Goal: Task Accomplishment & Management: Complete application form

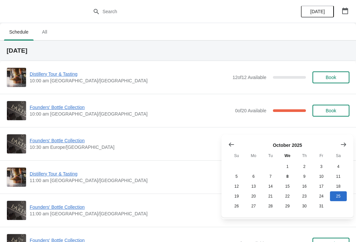
scroll to position [116, 0]
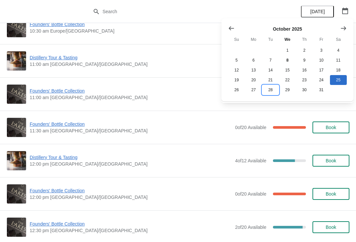
click at [270, 93] on button "28" at bounding box center [270, 90] width 17 height 10
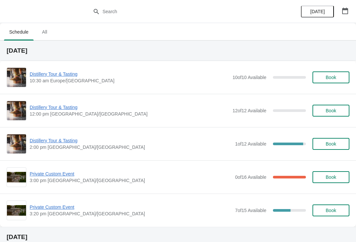
click at [69, 210] on span "Private Custom Event" at bounding box center [131, 207] width 202 height 7
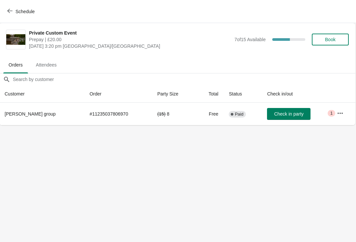
scroll to position [0, 0]
click at [9, 6] on button "Schedule" at bounding box center [21, 12] width 37 height 12
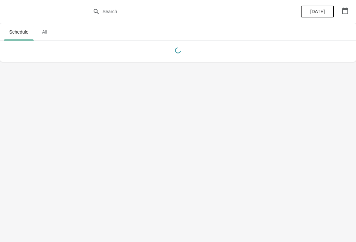
scroll to position [0, 0]
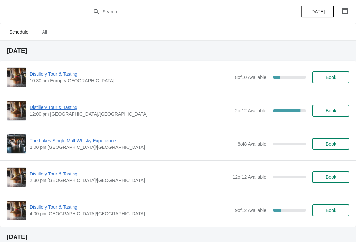
click at [350, 9] on button "button" at bounding box center [345, 11] width 12 height 12
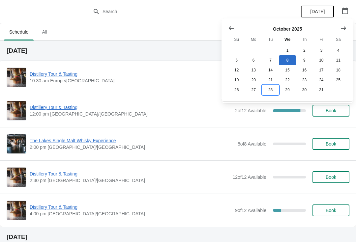
click at [268, 91] on button "28" at bounding box center [270, 90] width 17 height 10
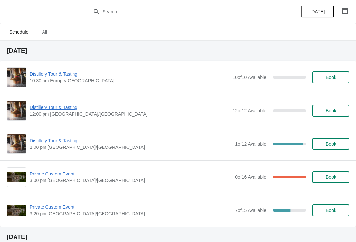
click at [343, 14] on icon "button" at bounding box center [345, 11] width 6 height 7
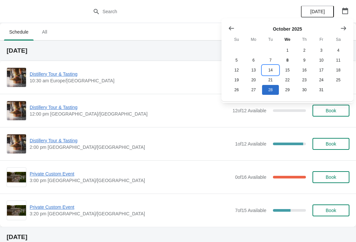
click at [264, 69] on button "14" at bounding box center [270, 70] width 17 height 10
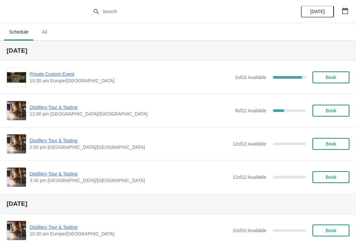
click at [69, 109] on span "Distillery Tour & Tasting" at bounding box center [131, 107] width 202 height 7
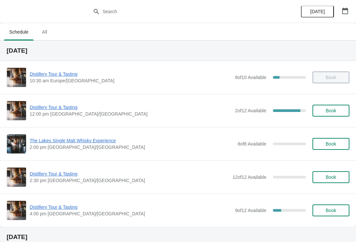
click at [350, 7] on button "button" at bounding box center [345, 11] width 12 height 12
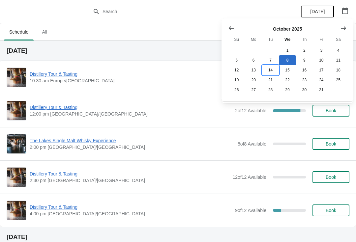
click at [273, 71] on button "14" at bounding box center [270, 70] width 17 height 10
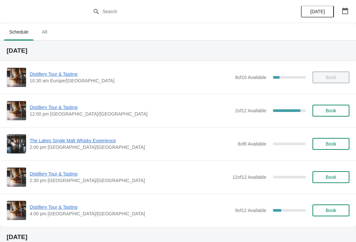
click at [54, 109] on span "Distillery Tour & Tasting" at bounding box center [131, 107] width 202 height 7
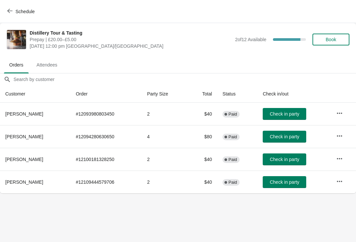
click at [342, 111] on icon "button" at bounding box center [339, 113] width 7 height 7
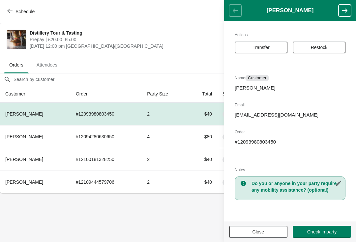
click at [339, 183] on icon "button" at bounding box center [338, 183] width 5 height 5
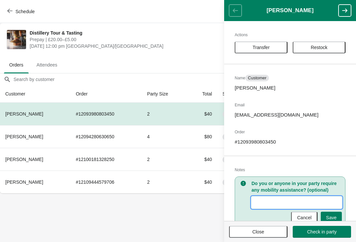
click at [266, 204] on input "New Value" at bounding box center [297, 203] width 90 height 12
type input "Running late due to road closure at the castle inn."
click at [335, 216] on span "Save" at bounding box center [331, 217] width 11 height 5
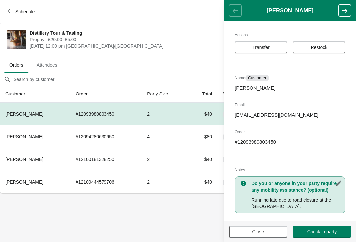
click at [258, 235] on button "Close" at bounding box center [258, 232] width 58 height 12
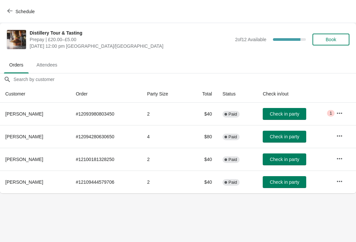
click at [12, 14] on span "button" at bounding box center [9, 11] width 5 height 6
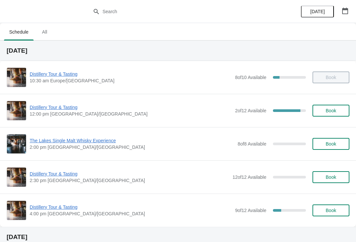
click at [350, 6] on button "button" at bounding box center [345, 11] width 12 height 12
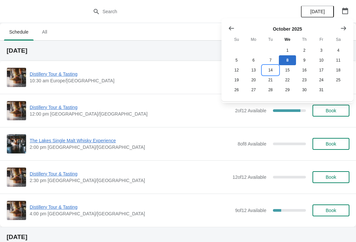
click at [271, 68] on button "14" at bounding box center [270, 70] width 17 height 10
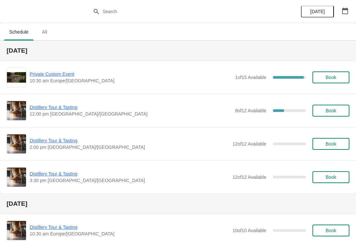
click at [63, 73] on span "Private Custom Event" at bounding box center [131, 74] width 202 height 7
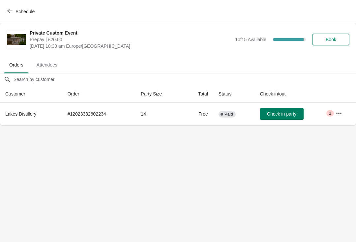
click at [336, 114] on button "button" at bounding box center [339, 113] width 12 height 12
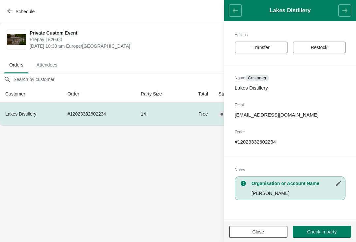
click at [255, 237] on button "Close" at bounding box center [258, 232] width 58 height 12
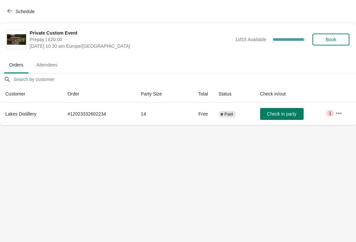
click at [1, 14] on div "Schedule" at bounding box center [178, 11] width 356 height 23
click at [16, 11] on span "Schedule" at bounding box center [24, 11] width 19 height 5
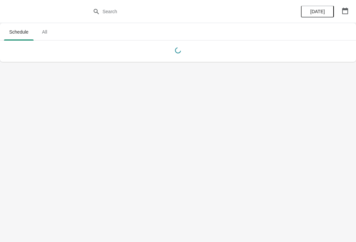
click at [341, 8] on button "button" at bounding box center [345, 11] width 12 height 12
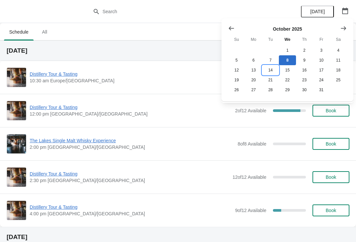
click at [268, 67] on button "14" at bounding box center [270, 70] width 17 height 10
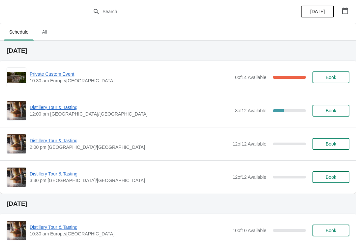
click at [44, 77] on span "Private Custom Event" at bounding box center [131, 74] width 202 height 7
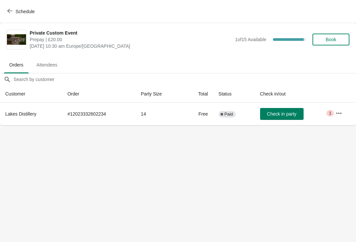
click at [336, 116] on button "button" at bounding box center [339, 113] width 12 height 12
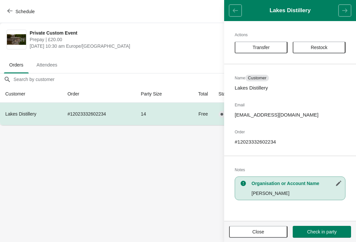
click at [338, 183] on icon "button" at bounding box center [338, 183] width 5 height 5
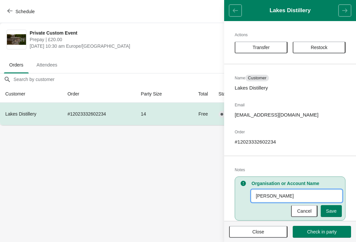
click at [299, 193] on input "[PERSON_NAME]" at bounding box center [297, 196] width 90 height 12
type input "Norman Allen total passengers 15 (as of 8.10.25)"
click at [334, 209] on span "Save" at bounding box center [331, 211] width 11 height 5
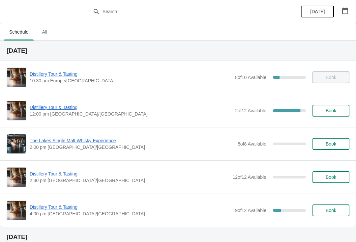
click at [346, 8] on icon "button" at bounding box center [345, 11] width 6 height 7
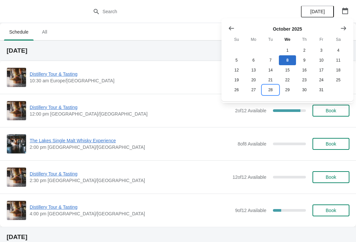
click at [268, 93] on button "28" at bounding box center [270, 90] width 17 height 10
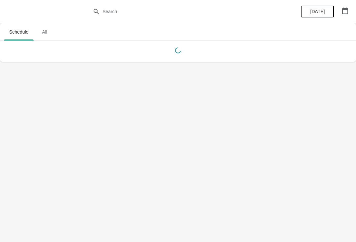
click at [344, 6] on button "button" at bounding box center [345, 11] width 12 height 12
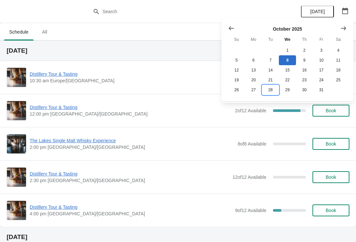
click at [268, 91] on button "28" at bounding box center [270, 90] width 17 height 10
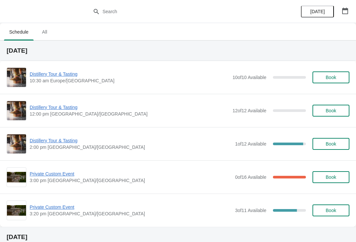
click at [335, 210] on span "Book" at bounding box center [331, 210] width 11 height 5
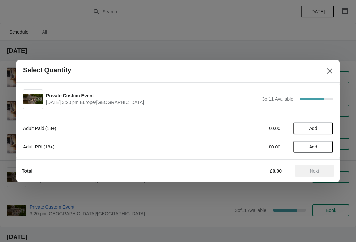
click at [325, 152] on button "Add" at bounding box center [313, 147] width 40 height 12
click at [327, 150] on icon at bounding box center [324, 147] width 7 height 7
click at [327, 145] on icon at bounding box center [324, 147] width 7 height 7
click at [321, 177] on button "Next" at bounding box center [315, 171] width 40 height 12
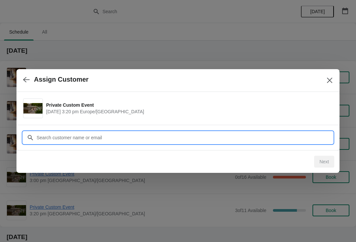
click at [165, 137] on input "Customer" at bounding box center [184, 138] width 297 height 12
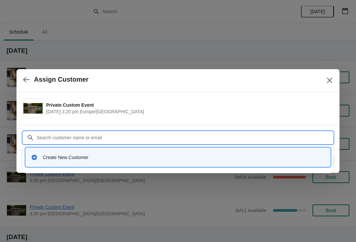
click at [64, 160] on div "Create New Customer" at bounding box center [184, 157] width 282 height 7
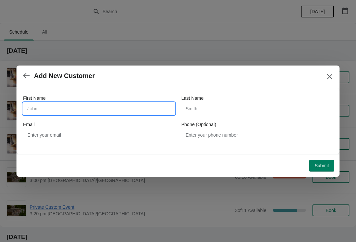
click at [91, 111] on input "First Name" at bounding box center [99, 109] width 152 height 12
type input "[PERSON_NAME]"
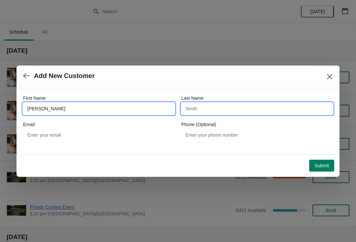
click at [226, 110] on input "Last Name" at bounding box center [257, 109] width 152 height 12
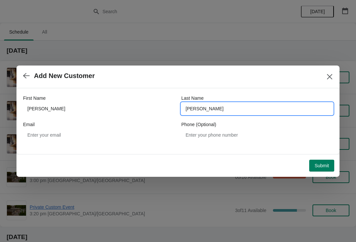
type input "Allen"
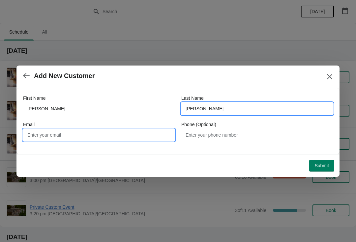
click at [105, 140] on input "Email" at bounding box center [99, 135] width 152 height 12
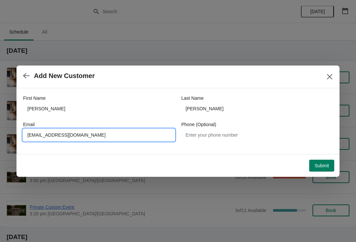
type input "Shop@lakesdistiilery.com"
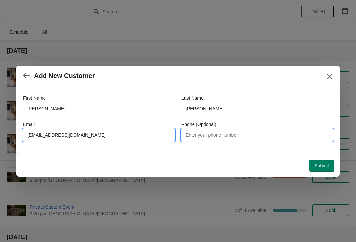
click at [283, 135] on input "Phone (Optional)" at bounding box center [257, 135] width 152 height 12
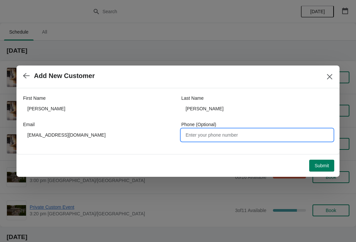
click at [319, 168] on span "Submit" at bounding box center [321, 165] width 15 height 5
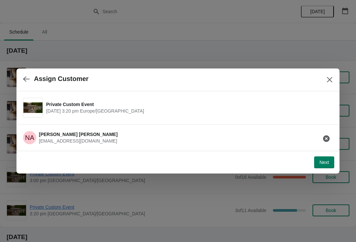
click at [324, 167] on button "Next" at bounding box center [324, 163] width 20 height 12
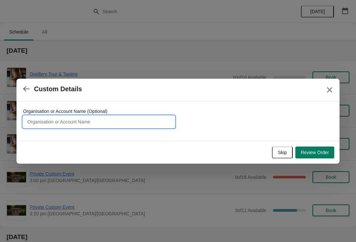
click at [77, 123] on input "Organisation or Account Name (Optional)" at bounding box center [99, 122] width 152 height 12
type input "Coach Norman allen"
click at [319, 150] on span "Review Order" at bounding box center [315, 152] width 28 height 5
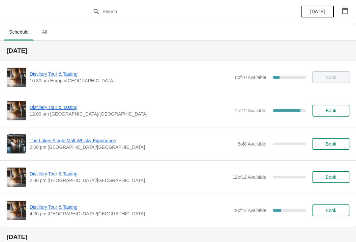
click at [344, 5] on button "button" at bounding box center [345, 11] width 12 height 12
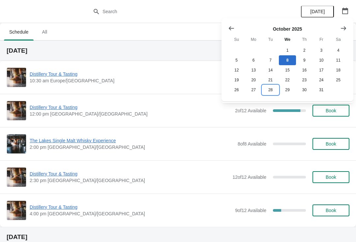
click at [268, 92] on button "28" at bounding box center [270, 90] width 17 height 10
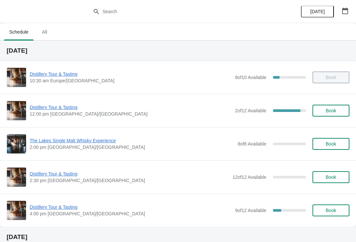
click at [342, 11] on icon "button" at bounding box center [345, 11] width 7 height 7
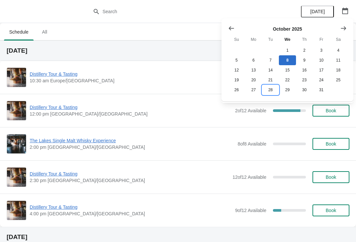
click at [266, 93] on button "28" at bounding box center [270, 90] width 17 height 10
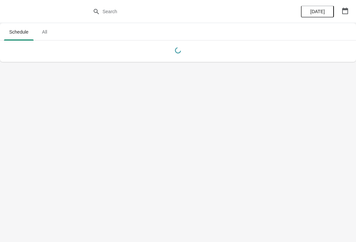
click at [344, 8] on icon "button" at bounding box center [345, 11] width 7 height 7
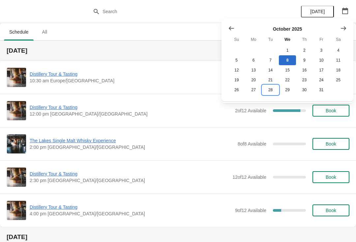
click at [270, 93] on button "28" at bounding box center [270, 90] width 17 height 10
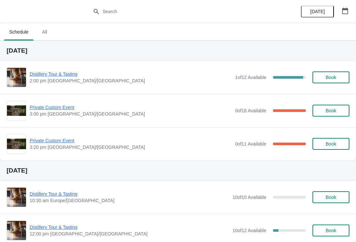
click at [336, 107] on button "Book" at bounding box center [331, 111] width 37 height 12
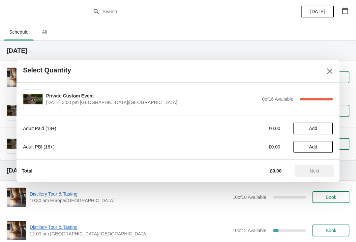
click at [326, 76] on button "Close" at bounding box center [330, 71] width 12 height 12
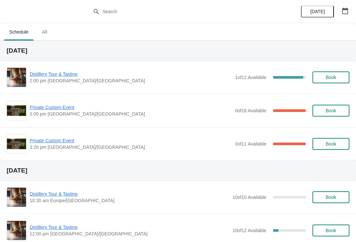
click at [336, 112] on span "Book" at bounding box center [331, 110] width 11 height 5
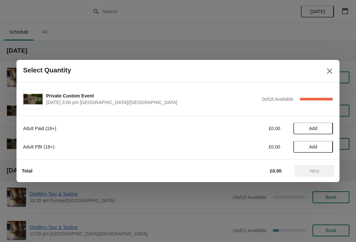
click at [329, 76] on button "Close" at bounding box center [330, 71] width 12 height 12
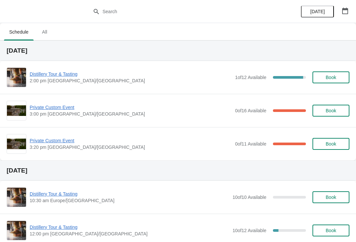
click at [49, 106] on span "Private Custom Event" at bounding box center [131, 107] width 202 height 7
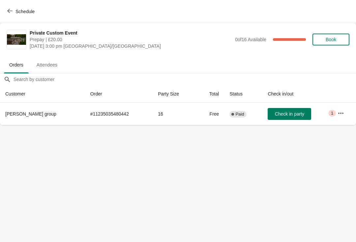
click at [336, 112] on button "button" at bounding box center [341, 113] width 12 height 12
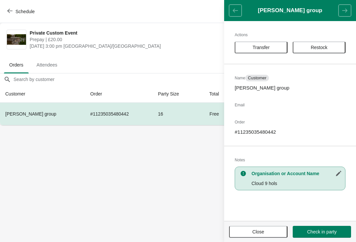
click at [255, 44] on button "Transfer" at bounding box center [261, 48] width 53 height 12
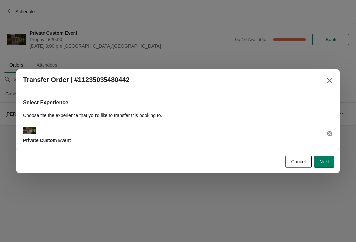
click at [329, 80] on icon "Close" at bounding box center [329, 80] width 7 height 7
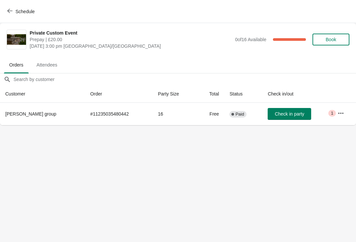
click at [333, 117] on td "Critical 1" at bounding box center [344, 114] width 24 height 22
click at [337, 110] on button "button" at bounding box center [341, 113] width 12 height 12
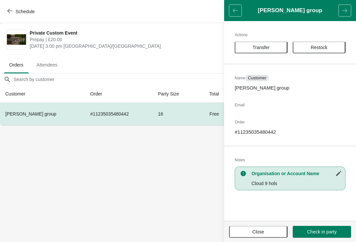
click at [325, 49] on span "Restock" at bounding box center [319, 47] width 17 height 5
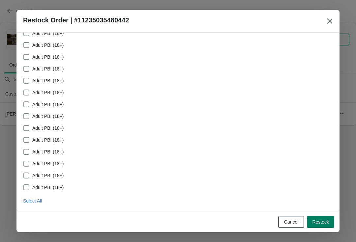
scroll to position [46, 0]
click at [32, 206] on button "Select All" at bounding box center [32, 201] width 24 height 12
checkbox input "true"
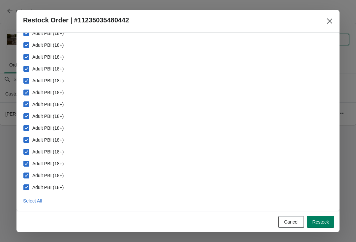
checkbox input "true"
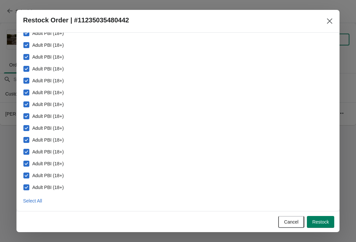
checkbox input "true"
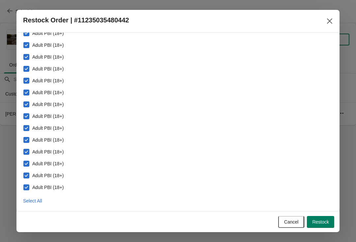
checkbox input "true"
click at [328, 220] on span "Restock" at bounding box center [320, 222] width 17 height 5
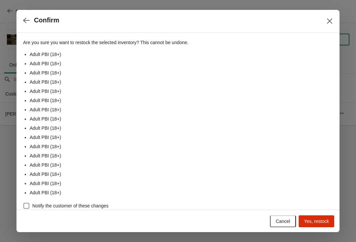
click at [325, 221] on span "Yes, restock" at bounding box center [316, 221] width 25 height 5
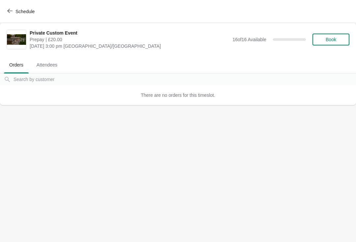
click at [7, 9] on icon "button" at bounding box center [9, 10] width 5 height 5
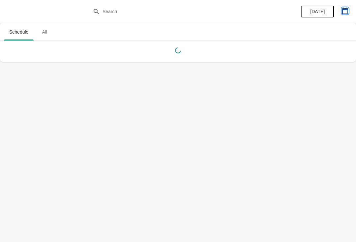
click at [343, 11] on icon "button" at bounding box center [345, 11] width 7 height 7
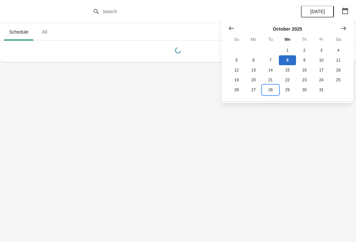
click at [266, 95] on button "28" at bounding box center [270, 90] width 17 height 10
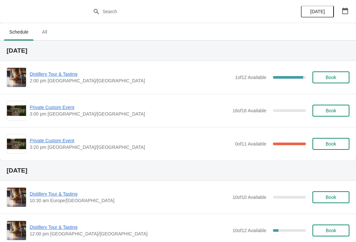
click at [50, 143] on span "Private Custom Event" at bounding box center [131, 140] width 202 height 7
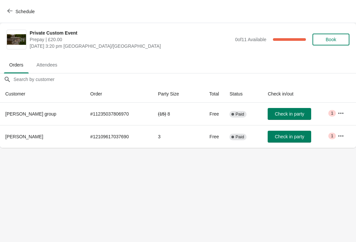
click at [337, 113] on button "button" at bounding box center [341, 113] width 12 height 12
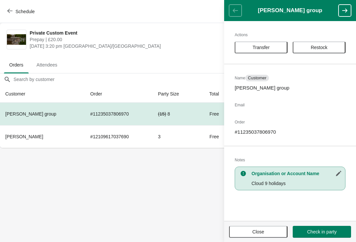
click at [323, 46] on span "Restock" at bounding box center [319, 47] width 17 height 5
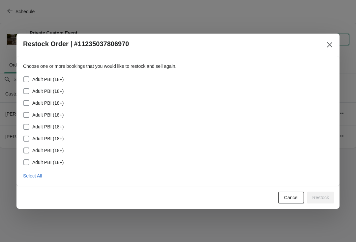
click at [34, 178] on span "Select All" at bounding box center [32, 175] width 19 height 5
checkbox input "true"
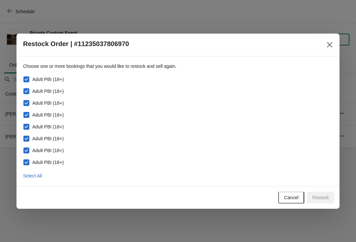
checkbox input "true"
click at [326, 196] on span "Restock" at bounding box center [320, 197] width 17 height 5
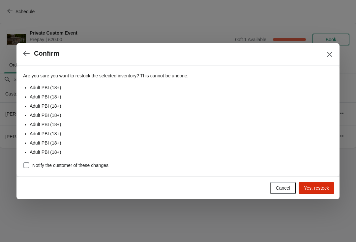
click at [314, 189] on span "Yes, restock" at bounding box center [316, 188] width 25 height 5
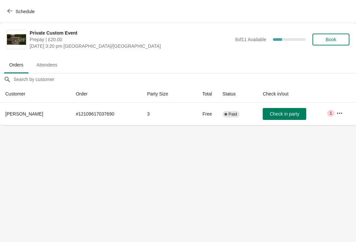
click at [335, 109] on button "button" at bounding box center [340, 113] width 12 height 12
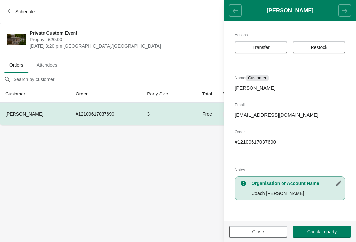
click at [319, 42] on button "Restock" at bounding box center [319, 48] width 53 height 12
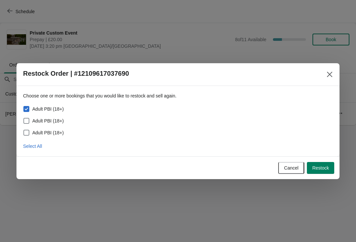
click at [33, 147] on span "Select All" at bounding box center [32, 146] width 19 height 5
checkbox input "true"
click at [329, 173] on button "Restock" at bounding box center [320, 168] width 27 height 12
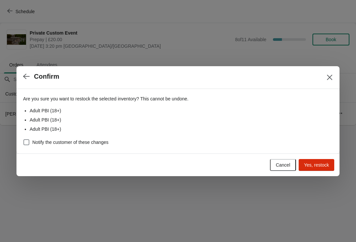
click at [329, 166] on button "Yes, restock" at bounding box center [317, 165] width 36 height 12
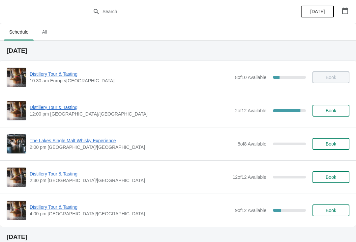
click at [350, 14] on button "button" at bounding box center [345, 11] width 12 height 12
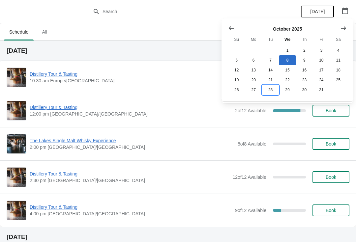
click at [266, 91] on button "28" at bounding box center [270, 90] width 17 height 10
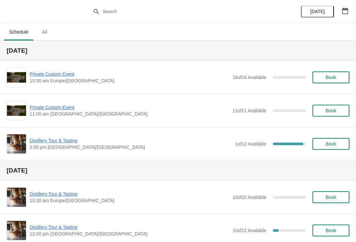
click at [336, 75] on span "Book" at bounding box center [331, 77] width 11 height 5
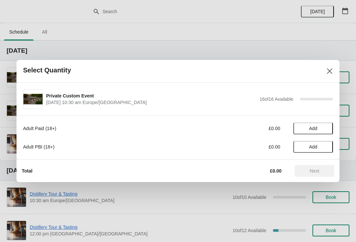
click at [318, 144] on button "Add" at bounding box center [313, 147] width 40 height 12
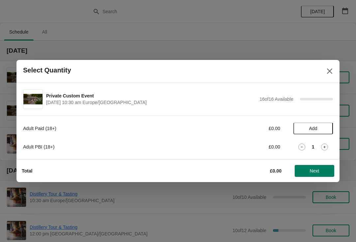
click at [322, 149] on icon at bounding box center [324, 147] width 7 height 7
click at [323, 147] on icon at bounding box center [324, 147] width 7 height 7
click at [324, 147] on icon at bounding box center [324, 147] width 7 height 7
click at [327, 144] on icon at bounding box center [324, 147] width 7 height 7
click at [328, 146] on icon at bounding box center [324, 147] width 7 height 7
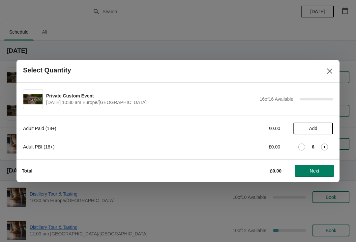
click at [327, 144] on icon at bounding box center [324, 147] width 7 height 7
click at [330, 146] on div "7" at bounding box center [313, 147] width 40 height 7
click at [326, 148] on icon at bounding box center [324, 147] width 7 height 7
click at [329, 145] on div "8" at bounding box center [313, 147] width 40 height 7
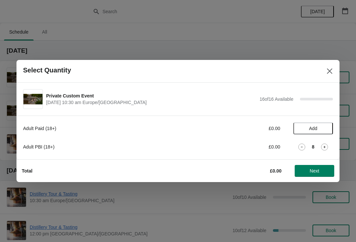
click at [327, 147] on icon at bounding box center [324, 147] width 7 height 7
click at [327, 150] on icon at bounding box center [324, 147] width 7 height 7
click at [327, 148] on icon at bounding box center [324, 147] width 7 height 7
click at [327, 150] on icon at bounding box center [324, 147] width 7 height 7
click at [326, 147] on icon at bounding box center [324, 147] width 7 height 7
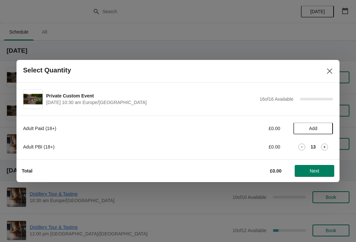
click at [327, 147] on icon at bounding box center [324, 147] width 7 height 7
click at [326, 150] on icon at bounding box center [324, 147] width 7 height 7
click at [323, 150] on icon at bounding box center [324, 147] width 7 height 7
click at [313, 177] on button "Next" at bounding box center [315, 171] width 40 height 12
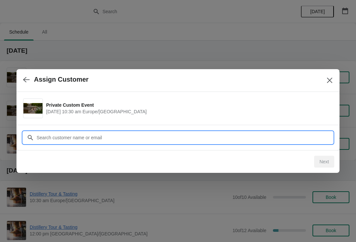
click at [186, 138] on input "Customer" at bounding box center [184, 138] width 297 height 12
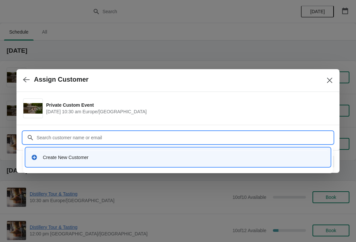
click at [65, 158] on div "Create New Customer" at bounding box center [184, 157] width 282 height 7
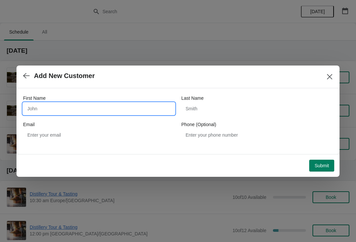
click at [89, 111] on input "First Name" at bounding box center [99, 109] width 152 height 12
type input "r"
type input "[PERSON_NAME]"
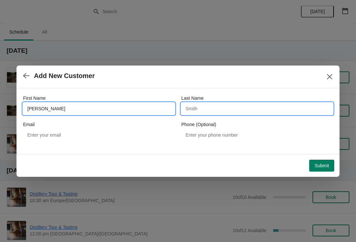
click at [236, 108] on input "Last Name" at bounding box center [257, 109] width 152 height 12
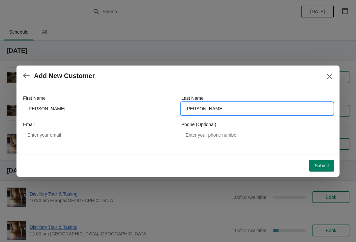
type input "[PERSON_NAME]"
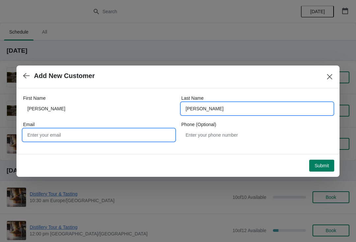
click at [92, 134] on input "Email" at bounding box center [99, 135] width 152 height 12
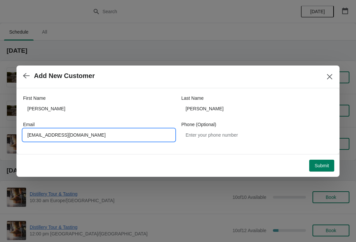
type input "[EMAIL_ADDRESS][DOMAIN_NAME]"
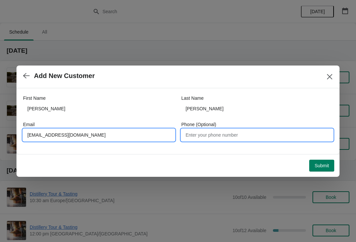
click at [237, 137] on input "Phone (Optional)" at bounding box center [257, 135] width 152 height 12
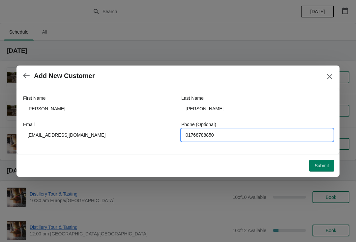
type input "01768788850"
click at [323, 167] on span "Submit" at bounding box center [321, 165] width 15 height 5
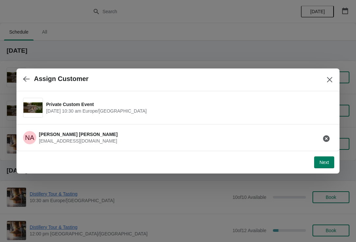
click at [329, 167] on button "Next" at bounding box center [324, 163] width 20 height 12
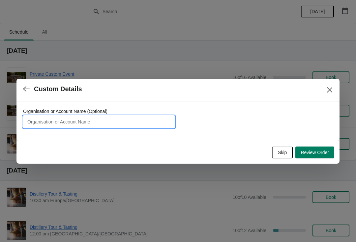
click at [80, 125] on input "Organisation or Account Name (Optional)" at bounding box center [99, 122] width 152 height 12
click at [54, 122] on input "[PERSON_NAME] Group - Clound 9 holidays" at bounding box center [99, 122] width 152 height 12
click at [74, 119] on input "Norman Allen Group - Clound 9 holidays" at bounding box center [99, 122] width 152 height 12
type input "Norman Allen Group Travel - Clound 9 holidays"
click at [315, 149] on button "Review Order" at bounding box center [314, 153] width 39 height 12
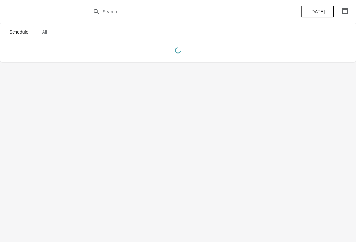
click at [346, 8] on icon "button" at bounding box center [345, 11] width 6 height 7
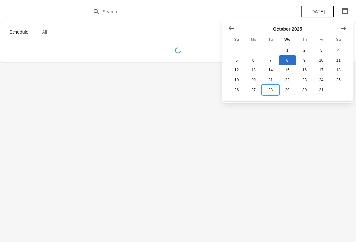
click at [270, 91] on button "28" at bounding box center [270, 90] width 17 height 10
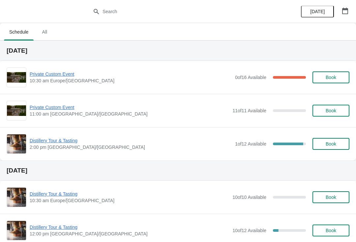
click at [336, 111] on span "Book" at bounding box center [331, 110] width 11 height 5
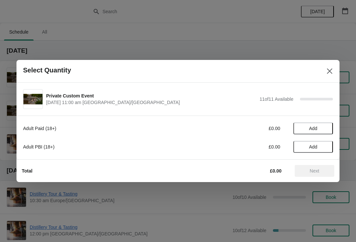
click at [319, 147] on span "Add" at bounding box center [313, 146] width 28 height 5
click at [322, 145] on icon at bounding box center [324, 147] width 7 height 7
click at [323, 148] on icon at bounding box center [324, 147] width 7 height 7
click at [327, 145] on icon at bounding box center [324, 147] width 7 height 7
click at [322, 147] on icon at bounding box center [324, 147] width 7 height 7
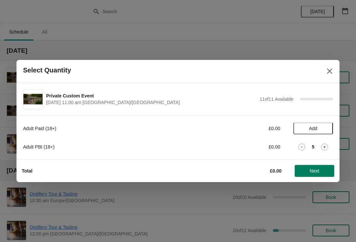
click at [327, 147] on icon at bounding box center [324, 147] width 7 height 7
click at [326, 149] on icon at bounding box center [324, 147] width 7 height 7
click at [327, 145] on icon at bounding box center [324, 147] width 7 height 7
click at [327, 144] on icon at bounding box center [324, 147] width 7 height 7
click at [329, 145] on div "9" at bounding box center [313, 147] width 40 height 7
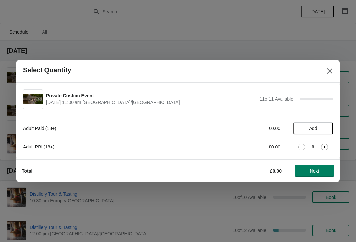
click at [332, 149] on div "9" at bounding box center [313, 147] width 40 height 7
click at [327, 147] on icon at bounding box center [324, 147] width 7 height 7
click at [322, 147] on icon at bounding box center [324, 147] width 7 height 7
click at [312, 169] on span "Next" at bounding box center [315, 170] width 10 height 5
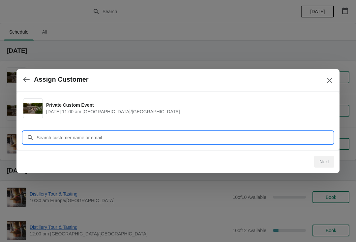
click at [132, 137] on input "Customer" at bounding box center [184, 138] width 297 height 12
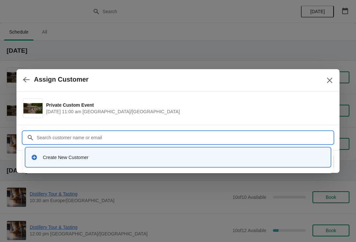
click at [99, 158] on div "Create New Customer" at bounding box center [184, 157] width 282 height 7
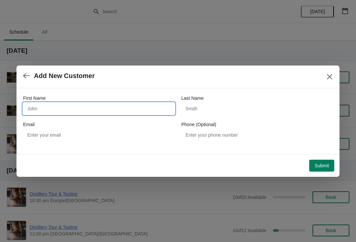
click at [80, 108] on input "First Name" at bounding box center [99, 109] width 152 height 12
type input "Norman"
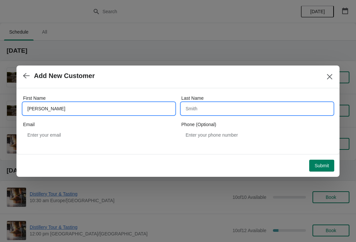
click at [236, 110] on input "Last Name" at bounding box center [257, 109] width 152 height 12
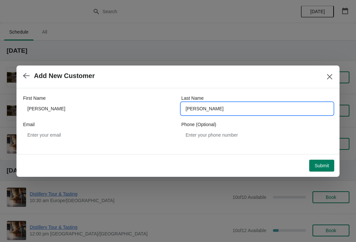
type input "Allen"
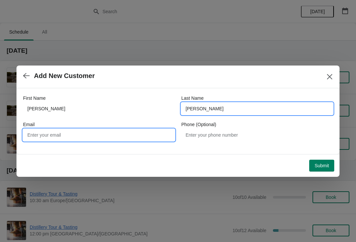
click at [85, 136] on input "Email" at bounding box center [99, 135] width 152 height 12
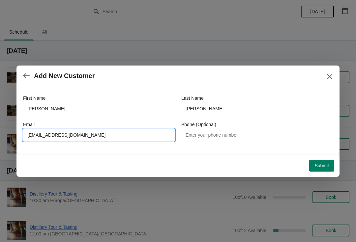
type input "Shop@lakesdistillery.com"
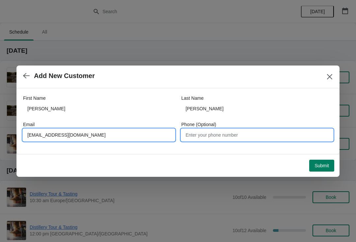
click at [221, 140] on input "Phone (Optional)" at bounding box center [257, 135] width 152 height 12
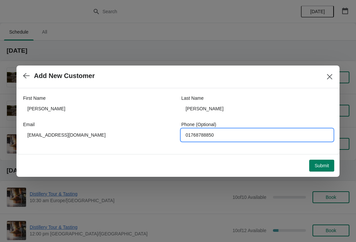
type input "01768788850"
click at [325, 167] on span "Submit" at bounding box center [321, 165] width 15 height 5
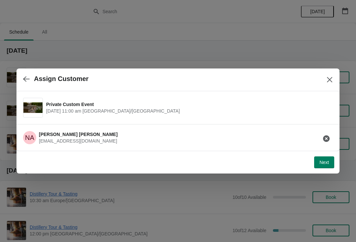
click at [324, 163] on span "Next" at bounding box center [324, 162] width 10 height 5
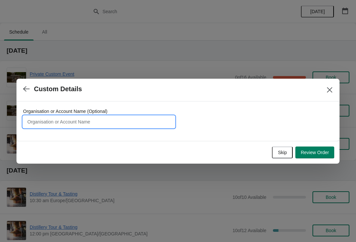
click at [99, 123] on input "Organisation or Account Name (Optional)" at bounding box center [99, 122] width 152 height 12
type input "Norman Allen Group Travel - Cloud 9 Holidays"
click at [327, 152] on span "Review Order" at bounding box center [315, 152] width 28 height 5
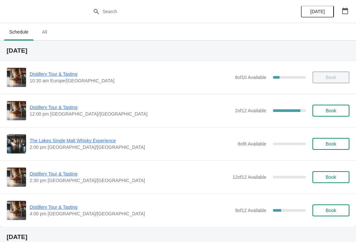
click at [350, 4] on div "[DATE]" at bounding box center [324, 11] width 63 height 23
click at [343, 14] on icon "button" at bounding box center [345, 11] width 6 height 7
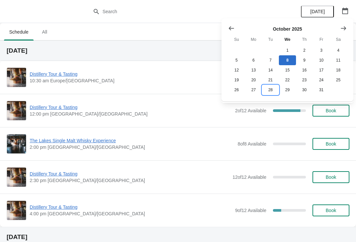
click at [270, 93] on button "28" at bounding box center [270, 90] width 17 height 10
